Goal: Task Accomplishment & Management: Use online tool/utility

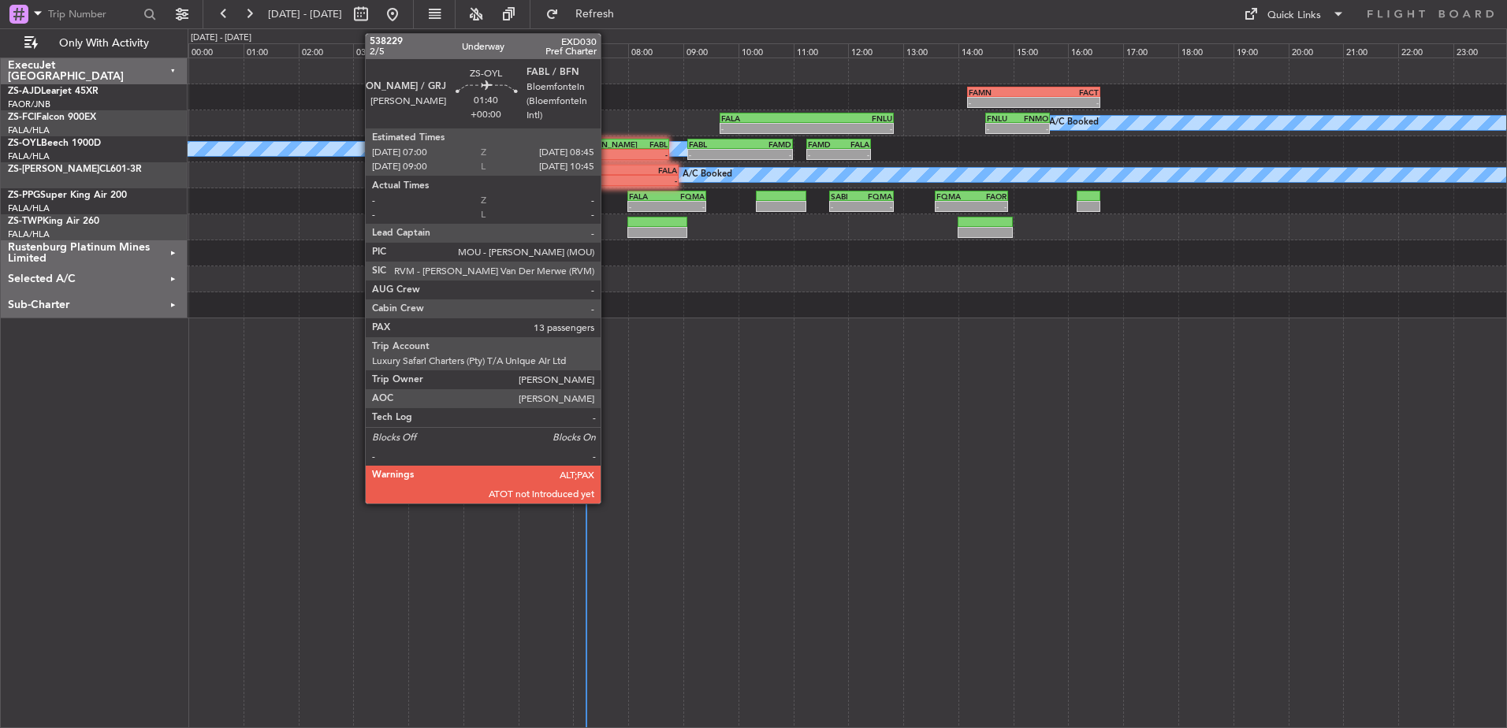
click at [607, 152] on div "-" at bounding box center [597, 154] width 46 height 9
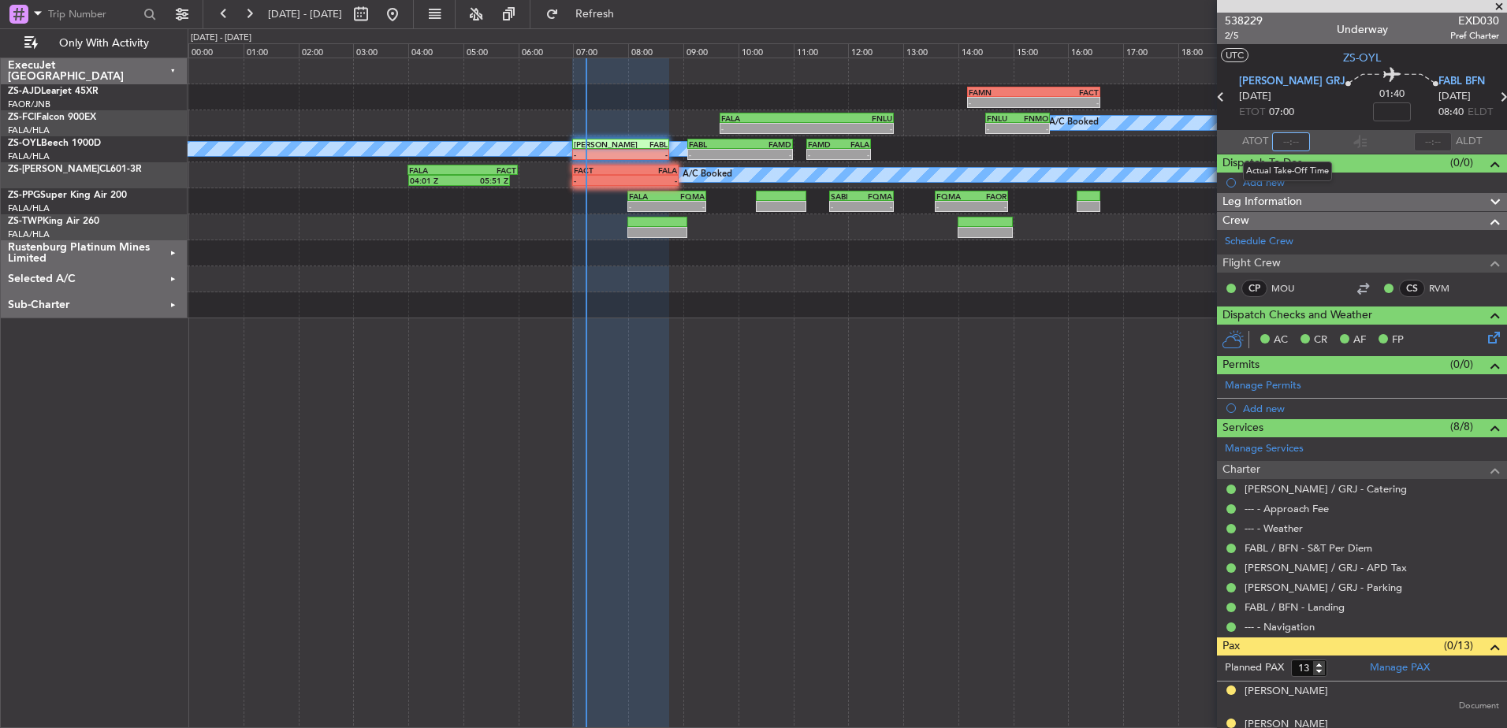
click at [1299, 144] on input "text" at bounding box center [1291, 141] width 38 height 19
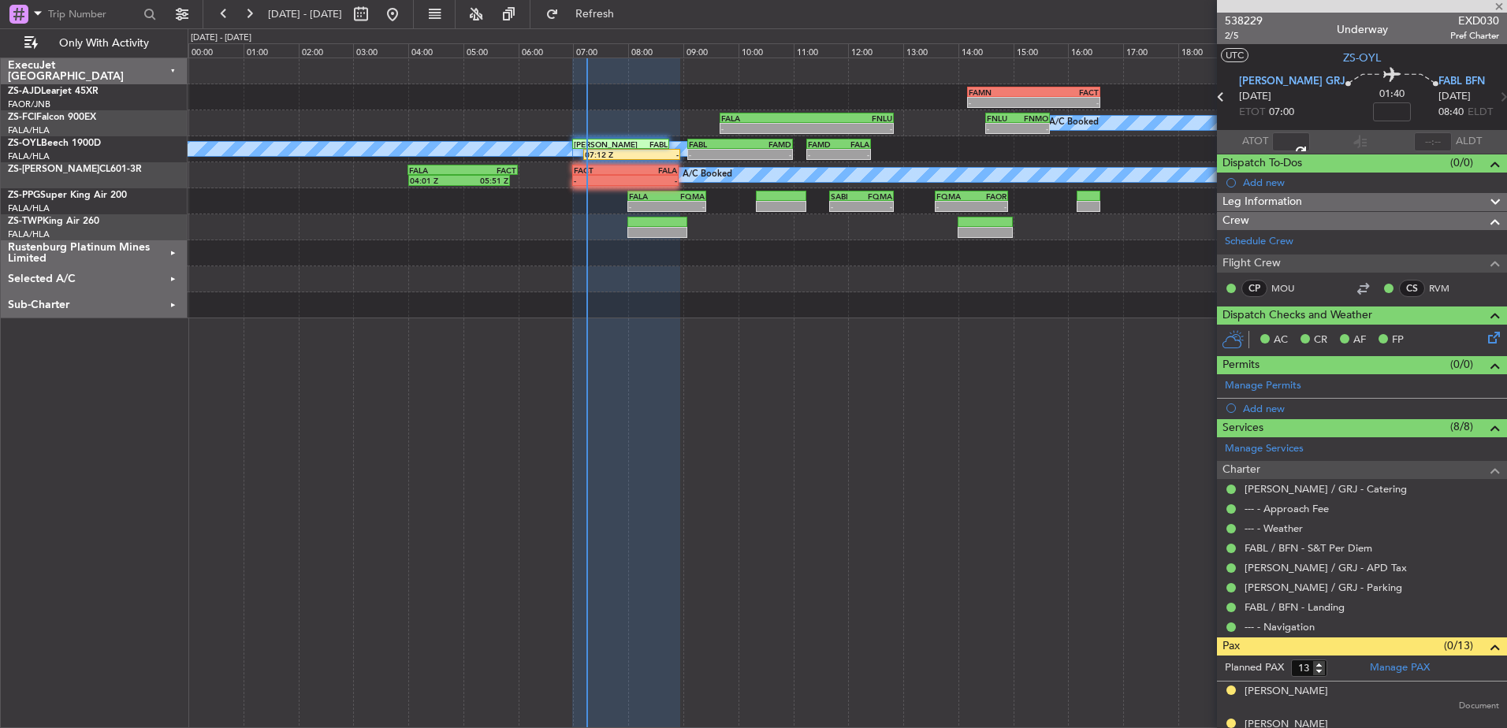
click at [1295, 141] on span at bounding box center [1290, 141] width 19 height 19
click at [1299, 136] on input "00:07" at bounding box center [1291, 141] width 38 height 19
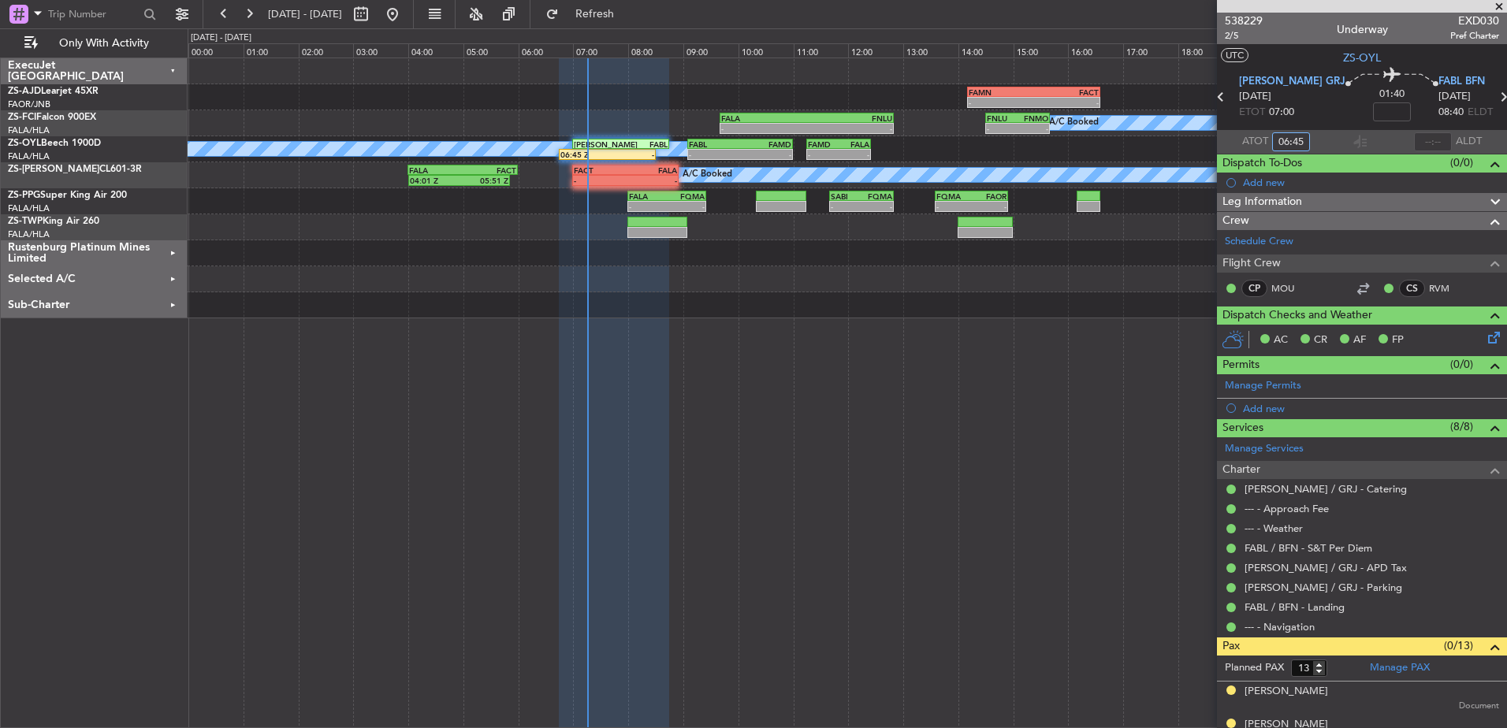
type input "06:45"
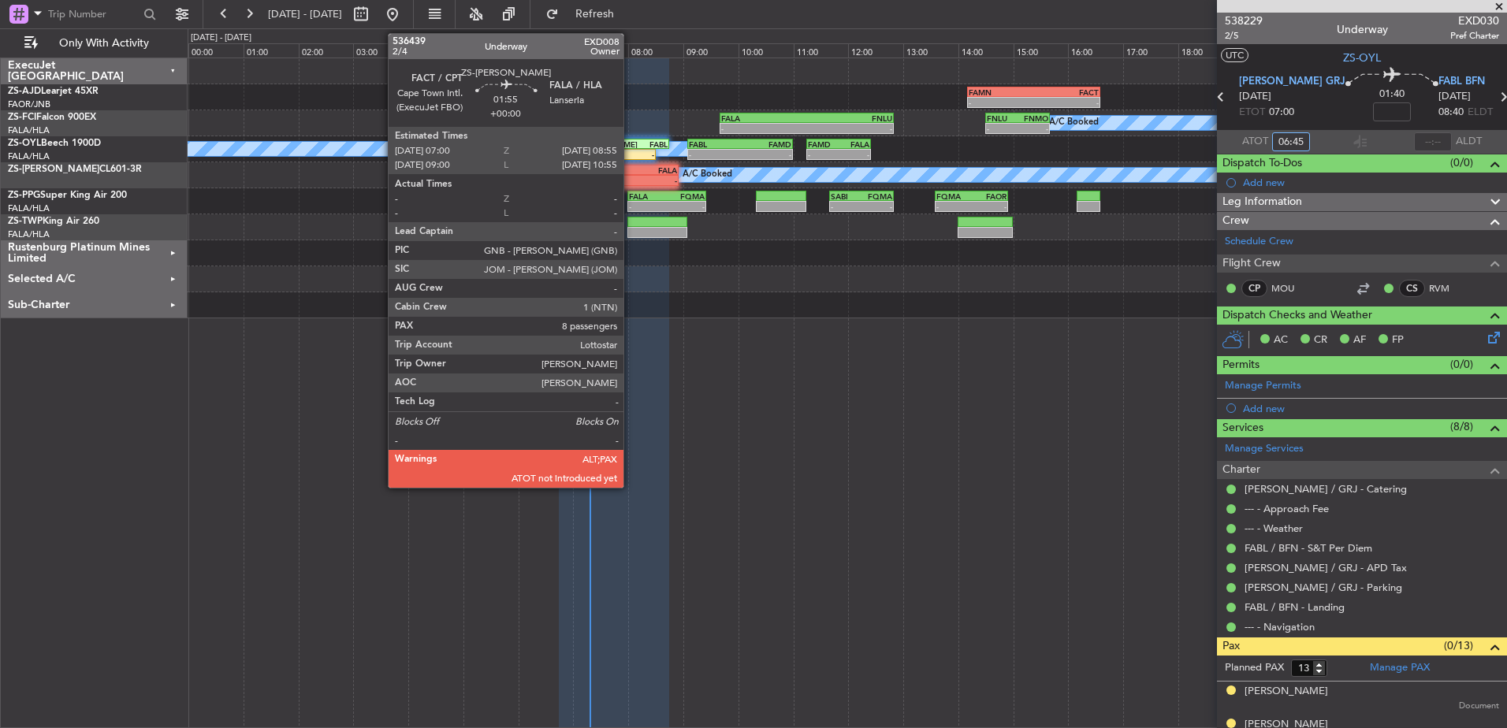
click at [630, 173] on div "FALA" at bounding box center [651, 169] width 51 height 9
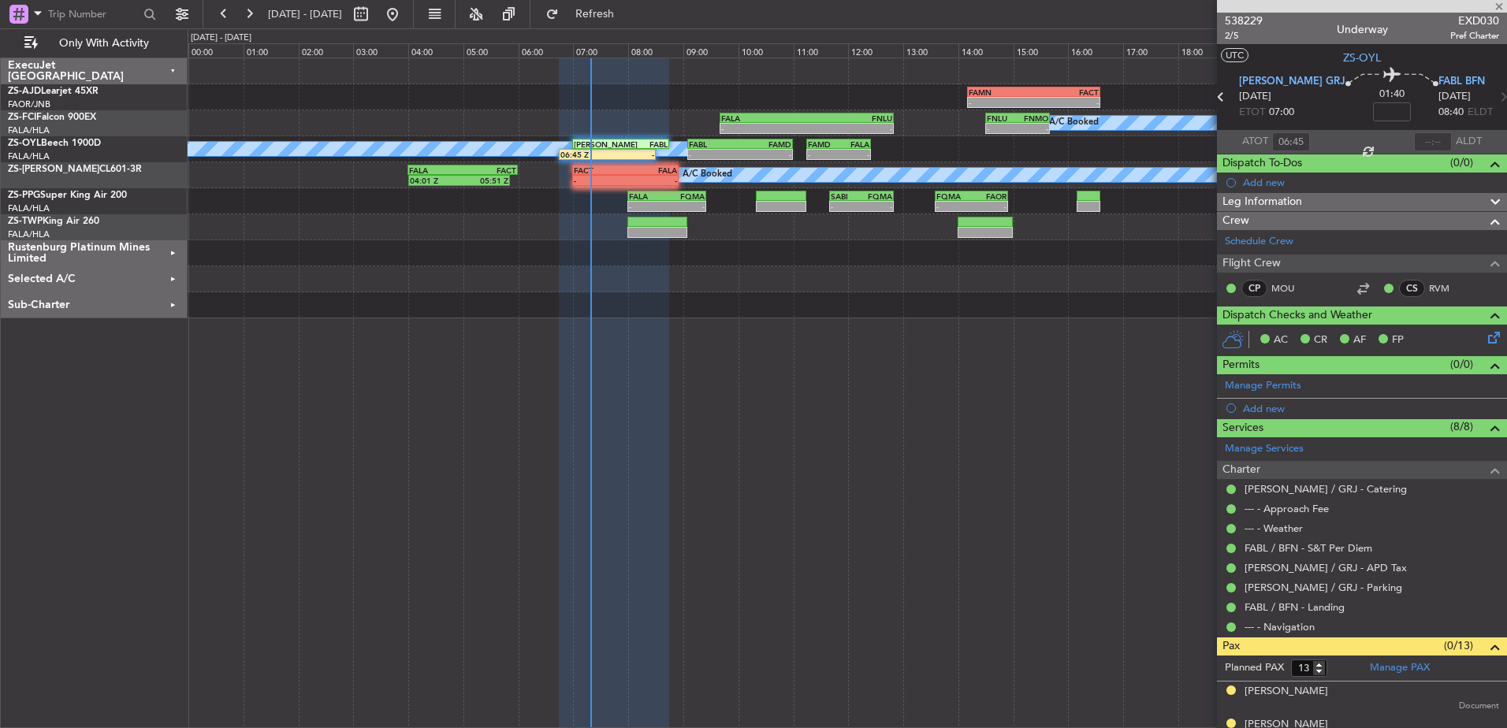
type input "8"
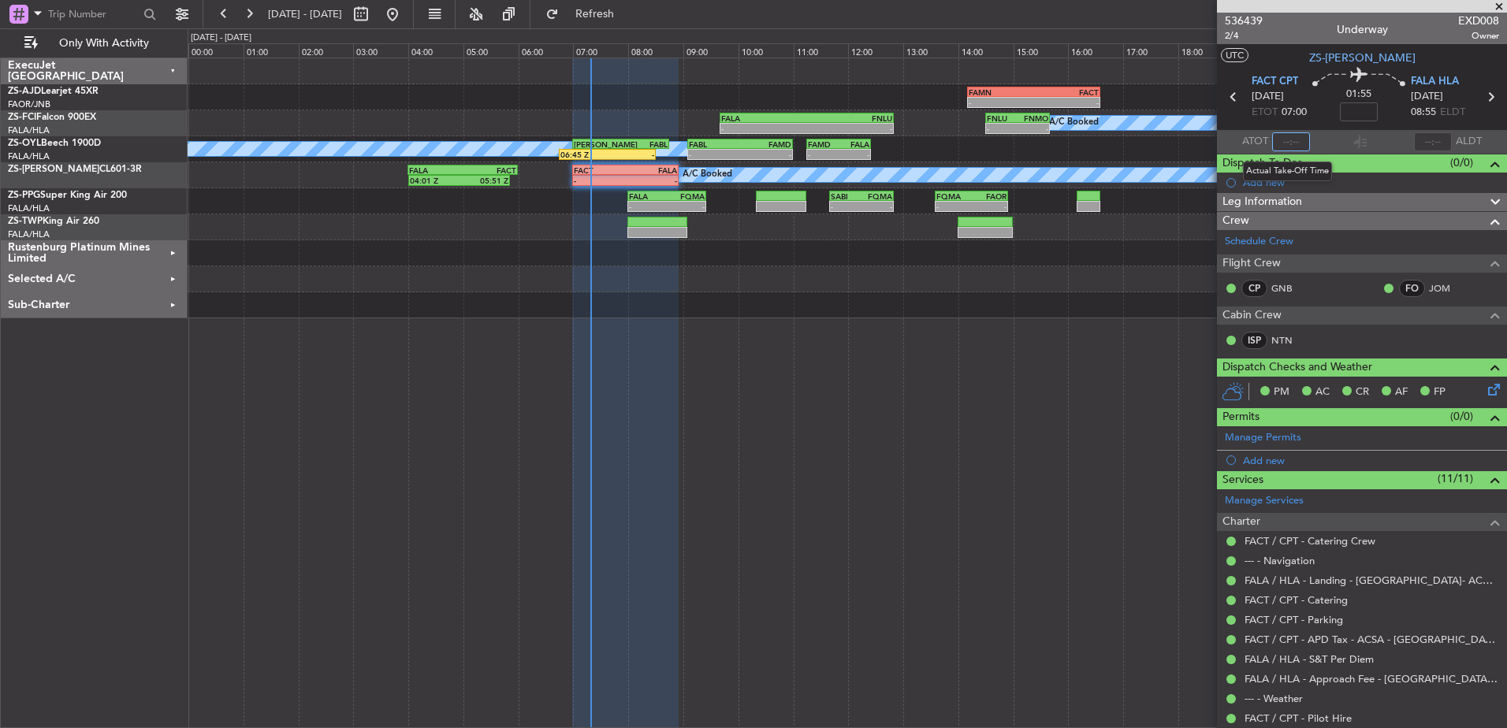
click at [1294, 143] on input "text" at bounding box center [1291, 141] width 38 height 19
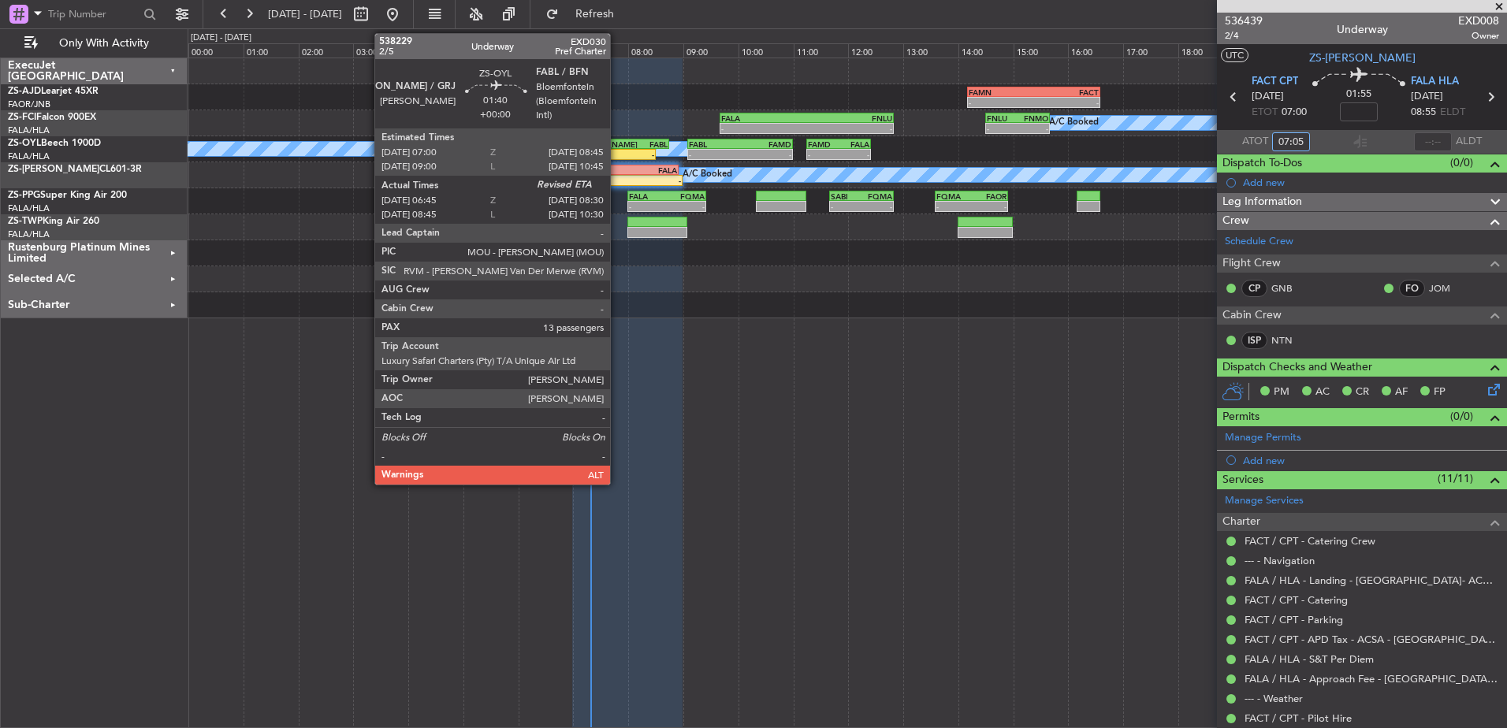
click at [617, 156] on div "-" at bounding box center [630, 154] width 46 height 9
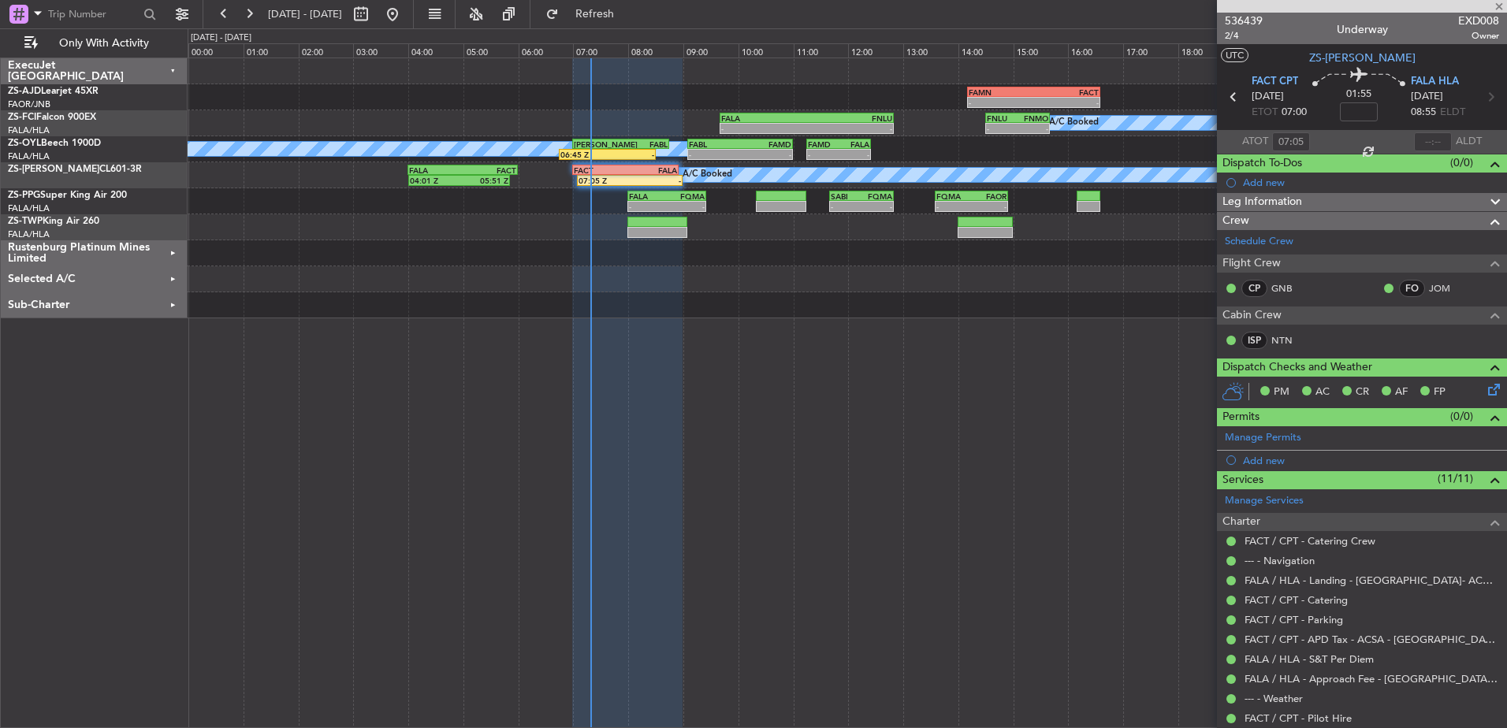
type input "06:45"
type input "13"
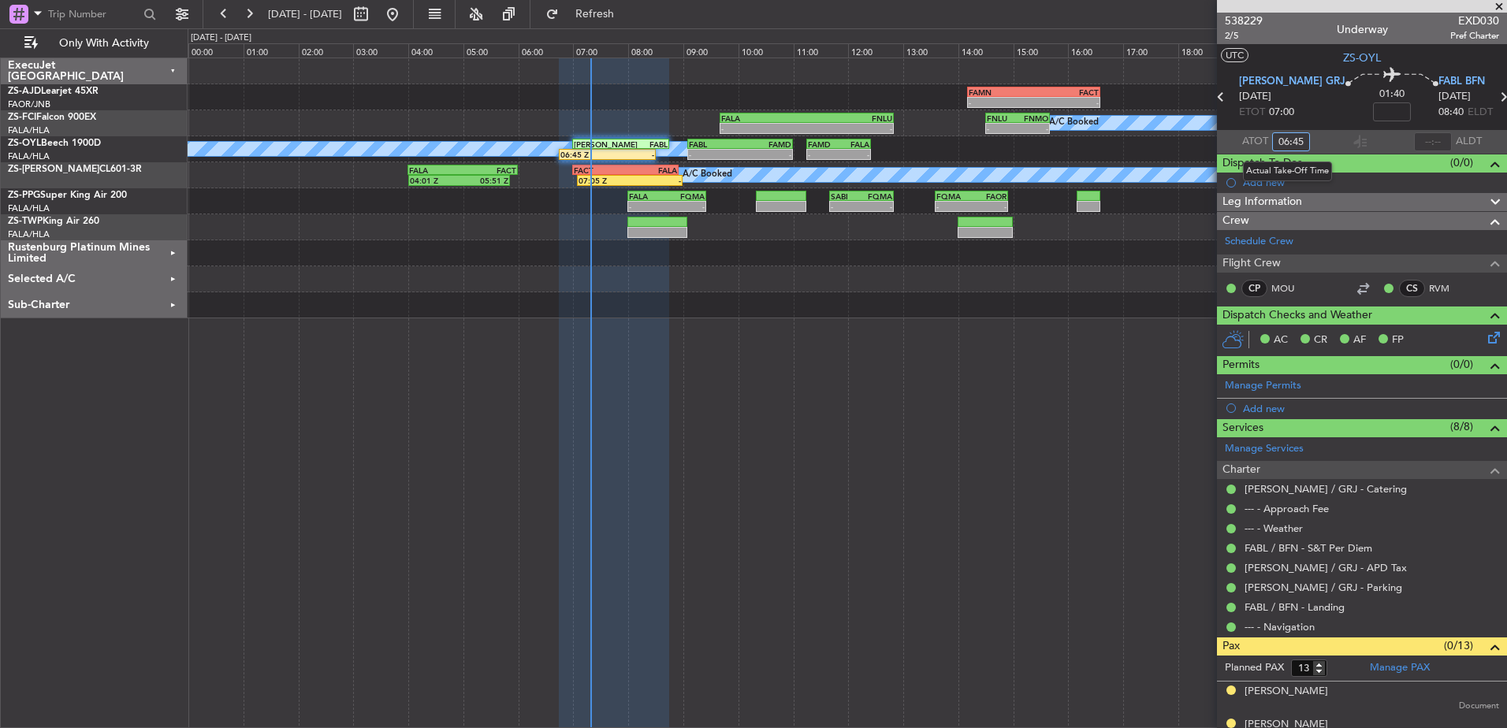
click at [1300, 139] on input "06:45" at bounding box center [1291, 141] width 38 height 19
click at [1302, 139] on input "06:45" at bounding box center [1291, 141] width 38 height 19
click at [1299, 140] on input "06:45" at bounding box center [1291, 141] width 38 height 19
click at [1300, 140] on input "06:45" at bounding box center [1291, 141] width 38 height 19
click at [1339, 138] on section "ATOT 06:45 ALDT" at bounding box center [1362, 142] width 290 height 24
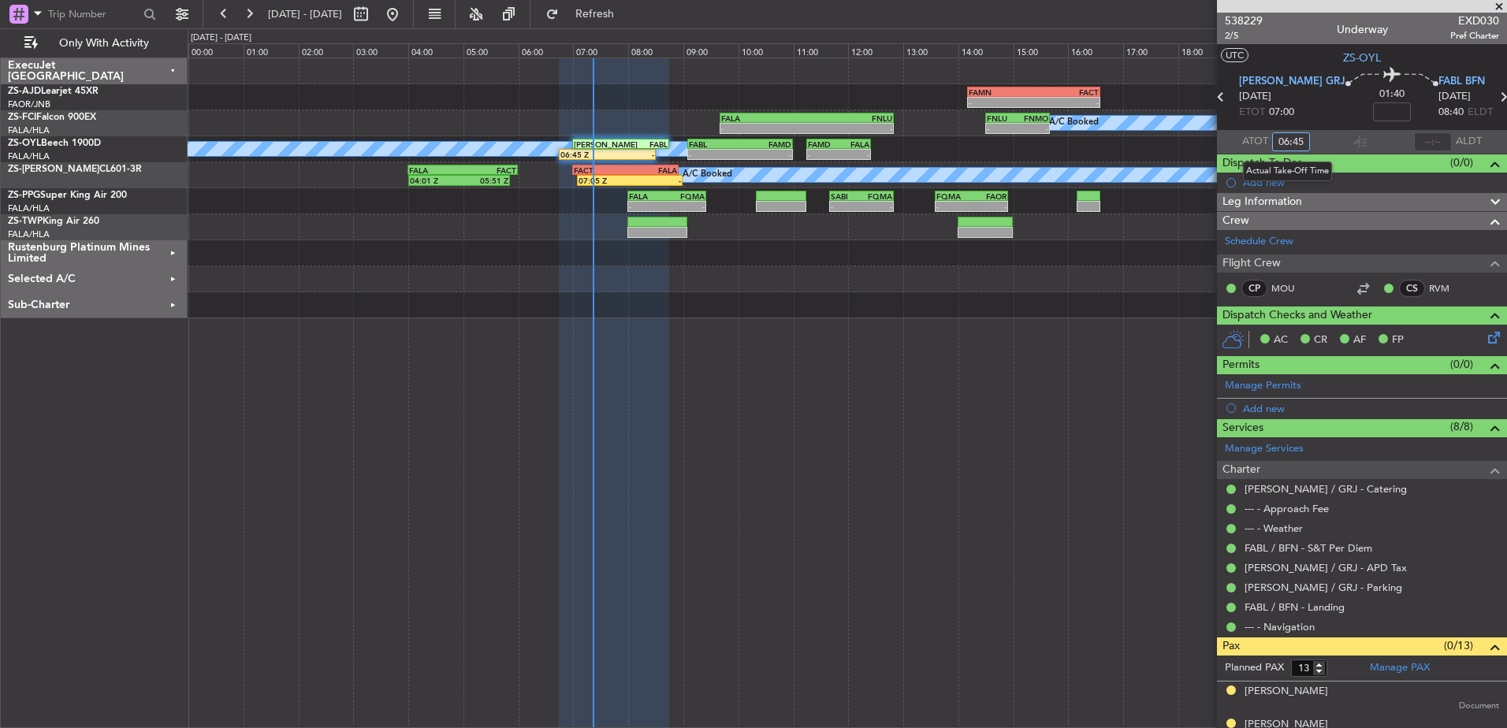
click at [1302, 140] on input "06:45" at bounding box center [1291, 141] width 38 height 19
click at [1321, 140] on section "ATOT 06:45 ALDT" at bounding box center [1362, 142] width 290 height 24
type input "06:45"
click at [1499, 5] on span at bounding box center [1499, 7] width 16 height 14
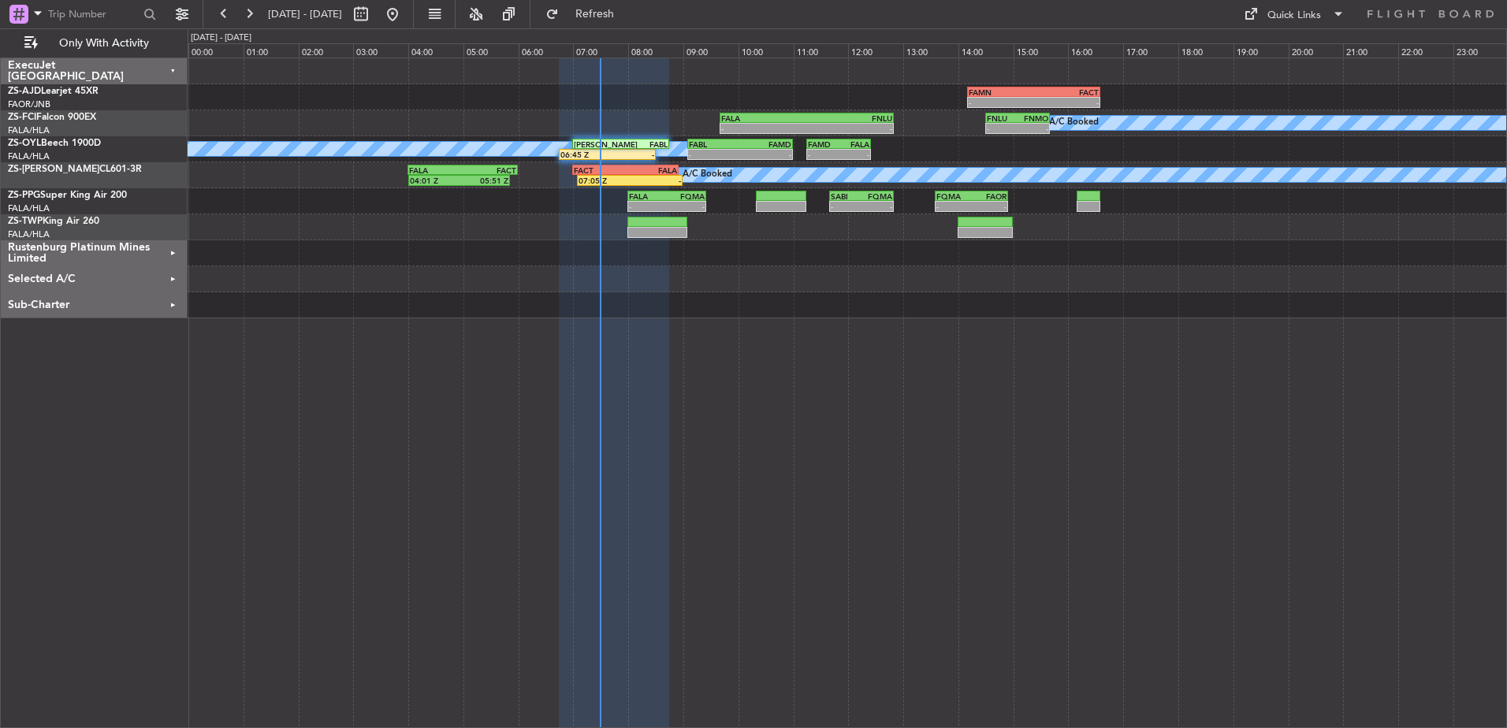
type input "0"
